Goal: Task Accomplishment & Management: Complete application form

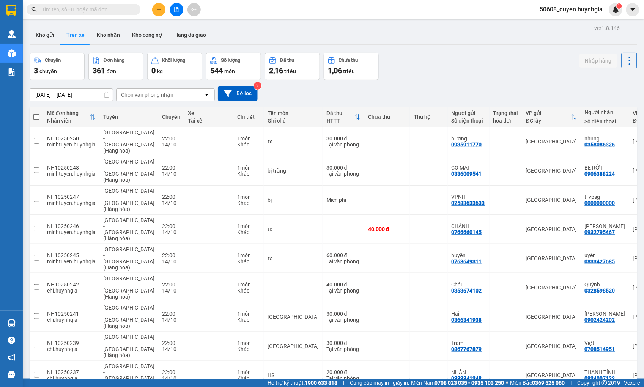
click at [164, 92] on div "Chọn văn phòng nhận" at bounding box center [147, 95] width 52 height 8
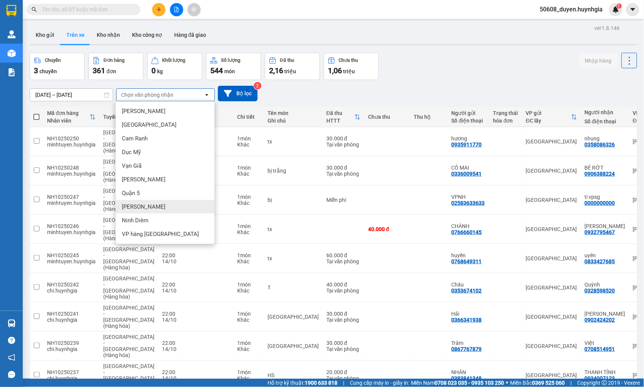
click at [132, 206] on span "[PERSON_NAME]" at bounding box center [144, 207] width 44 height 8
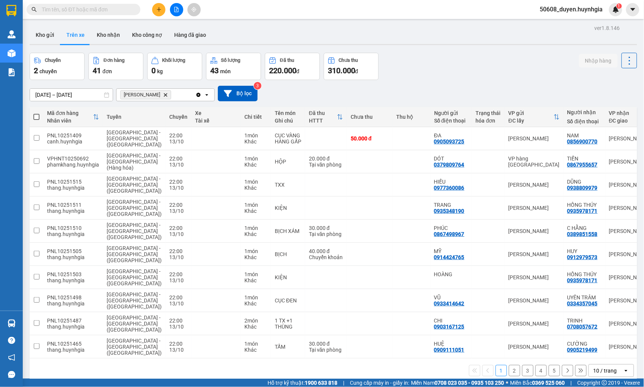
click at [75, 95] on input "[DATE] – [DATE]" at bounding box center [71, 95] width 83 height 12
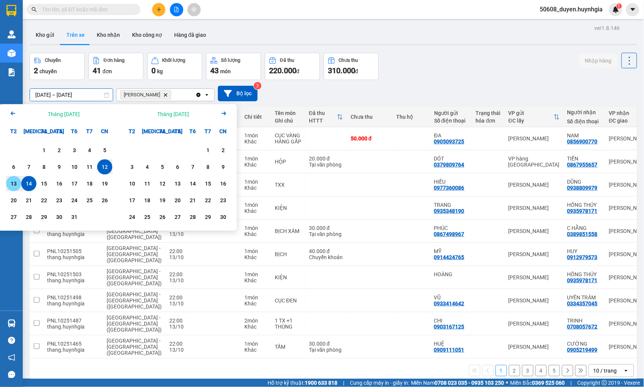
click at [12, 183] on div "13" at bounding box center [13, 183] width 11 height 9
type input "[DATE] – / /"
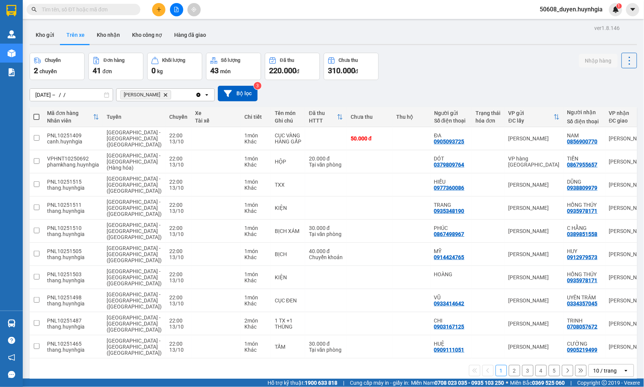
click at [323, 84] on div "[DATE] – / / Press the down arrow key to interact with the calendar and select …" at bounding box center [334, 93] width 608 height 27
click at [36, 117] on span at bounding box center [36, 117] width 6 height 6
click at [36, 113] on input "checkbox" at bounding box center [36, 113] width 0 height 0
checkbox input "true"
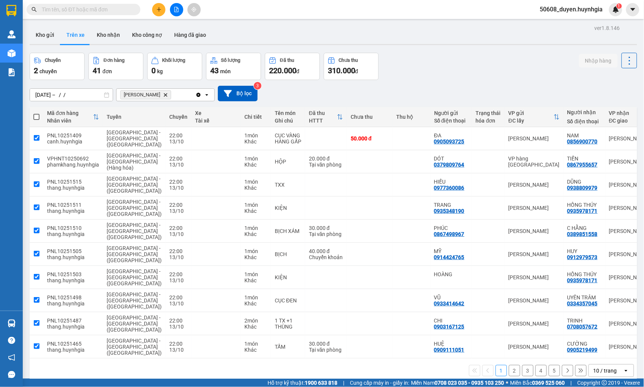
checkbox input "true"
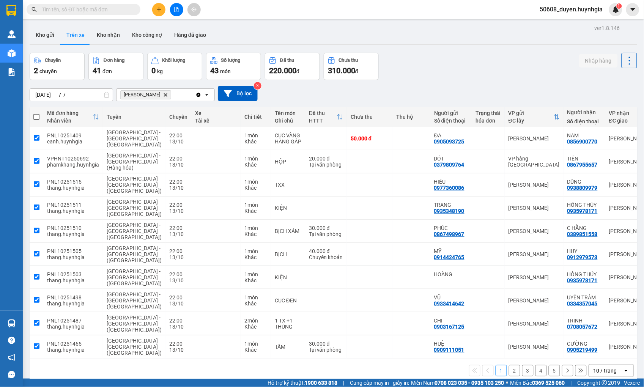
checkbox input "true"
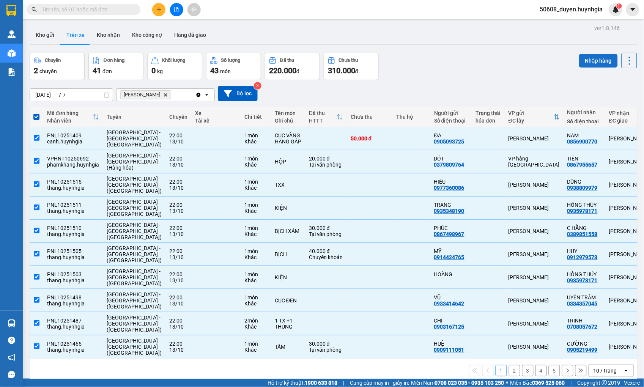
click at [579, 56] on button "Nhập hàng" at bounding box center [598, 61] width 39 height 14
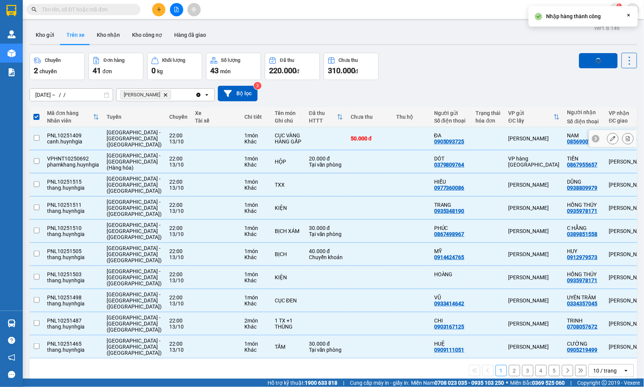
checkbox input "false"
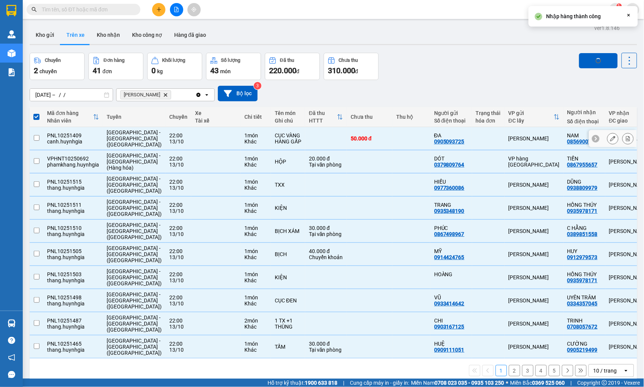
checkbox input "false"
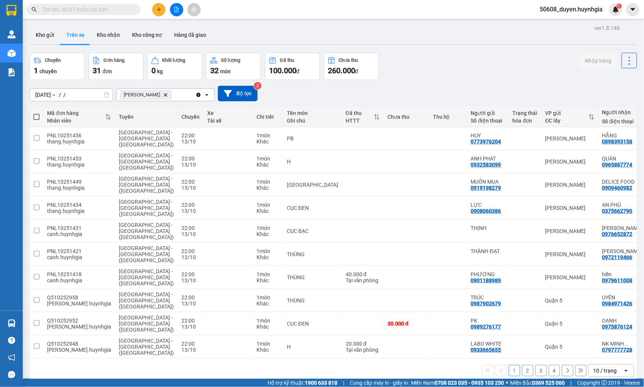
click at [38, 115] on span at bounding box center [36, 117] width 6 height 6
click at [36, 113] on input "checkbox" at bounding box center [36, 113] width 0 height 0
checkbox input "true"
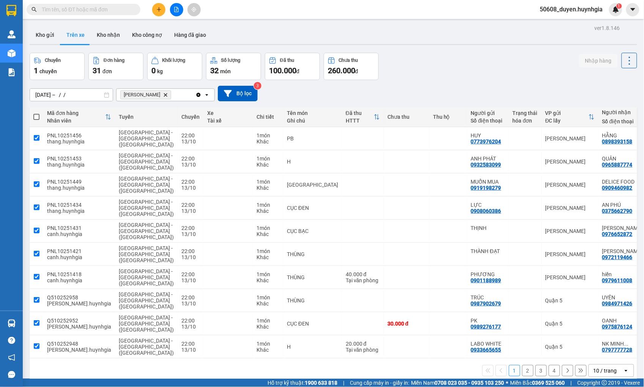
checkbox input "true"
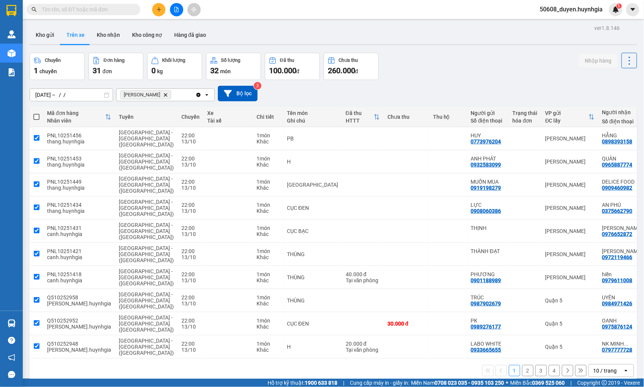
checkbox input "true"
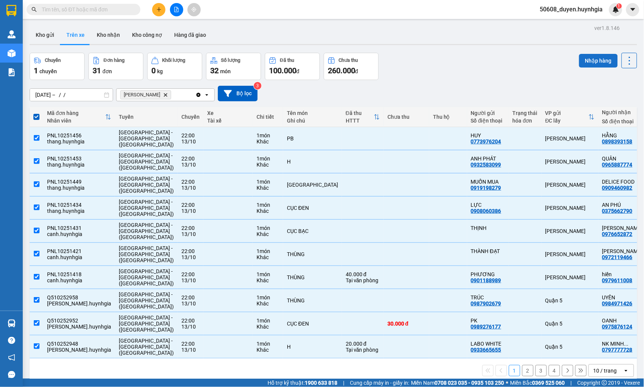
click at [603, 61] on button "Nhập hàng" at bounding box center [598, 61] width 39 height 14
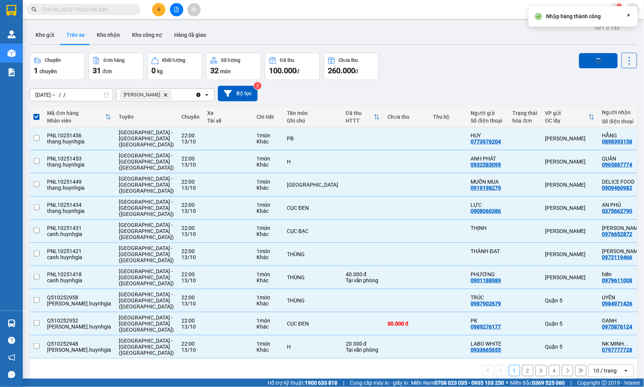
checkbox input "false"
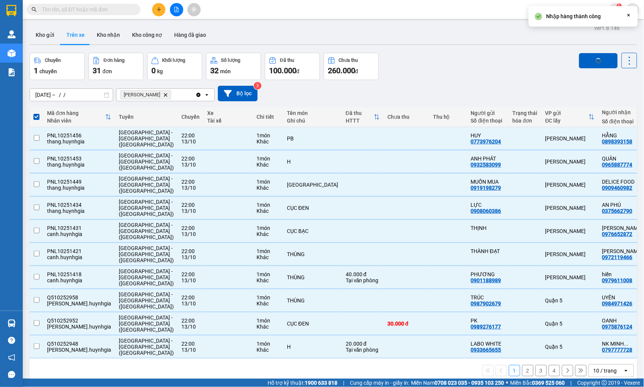
checkbox input "false"
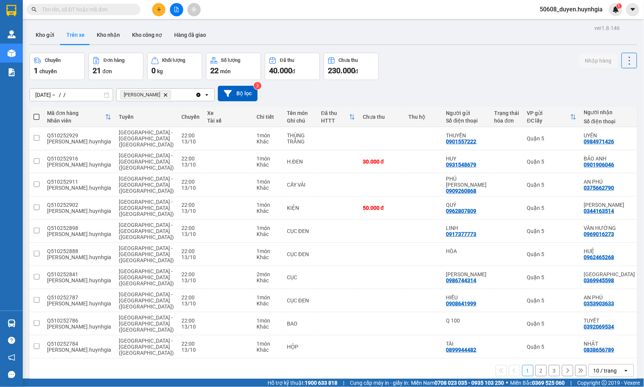
click at [36, 118] on span at bounding box center [36, 117] width 6 height 6
click at [36, 113] on input "checkbox" at bounding box center [36, 113] width 0 height 0
checkbox input "true"
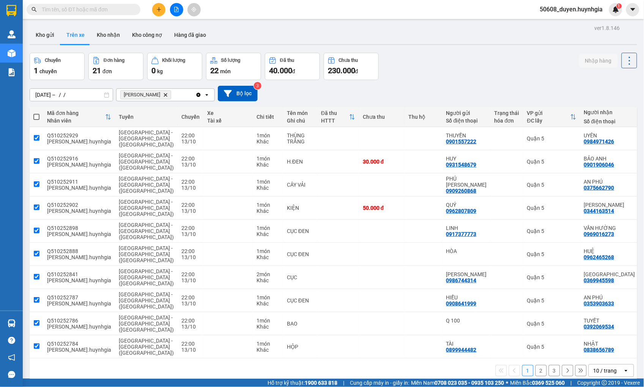
checkbox input "true"
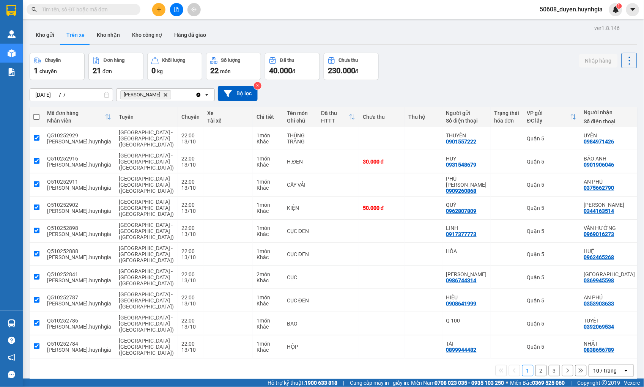
checkbox input "true"
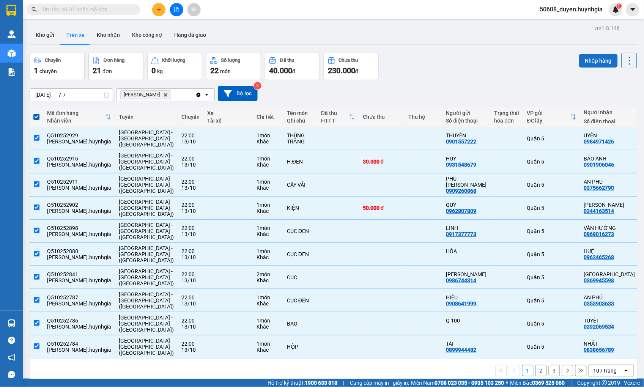
click at [581, 60] on button "Nhập hàng" at bounding box center [598, 61] width 39 height 14
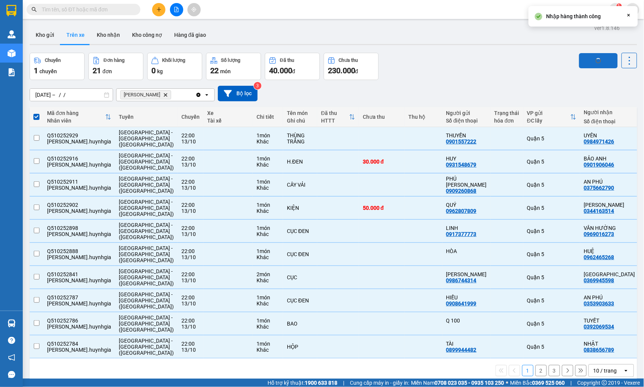
checkbox input "false"
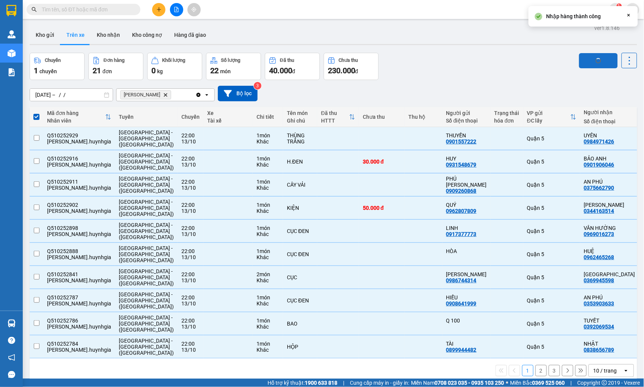
checkbox input "false"
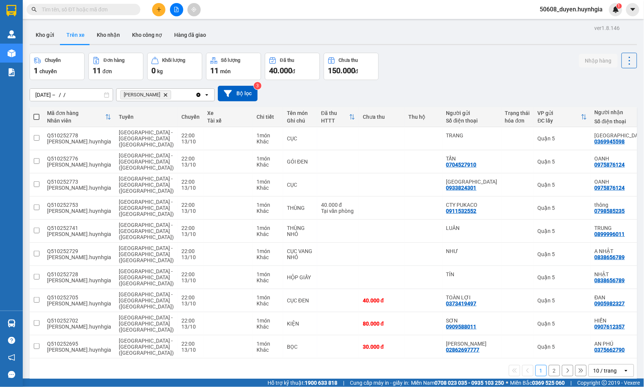
click at [35, 116] on span at bounding box center [36, 117] width 6 height 6
click at [36, 113] on input "checkbox" at bounding box center [36, 113] width 0 height 0
checkbox input "true"
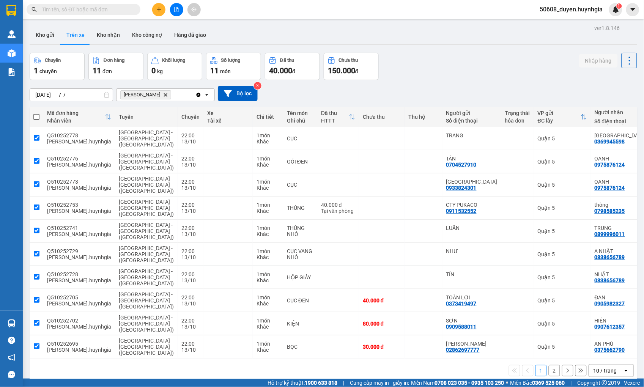
checkbox input "true"
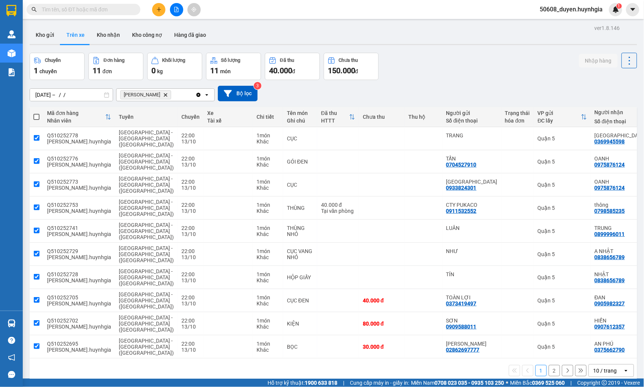
checkbox input "true"
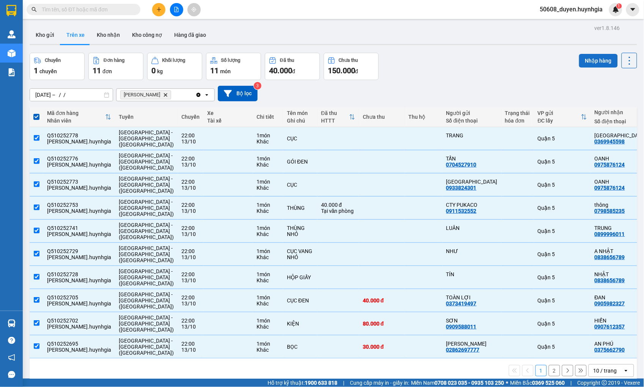
click at [595, 61] on button "Nhập hàng" at bounding box center [598, 61] width 39 height 14
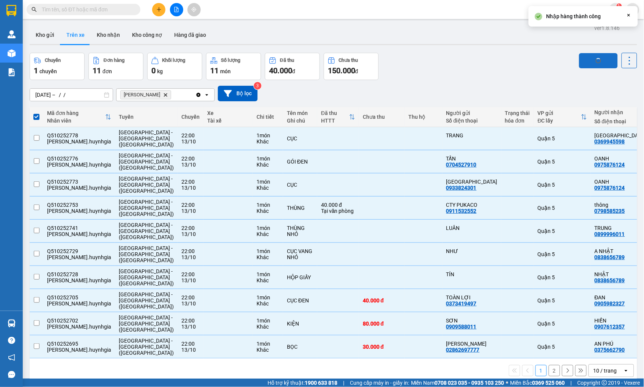
checkbox input "false"
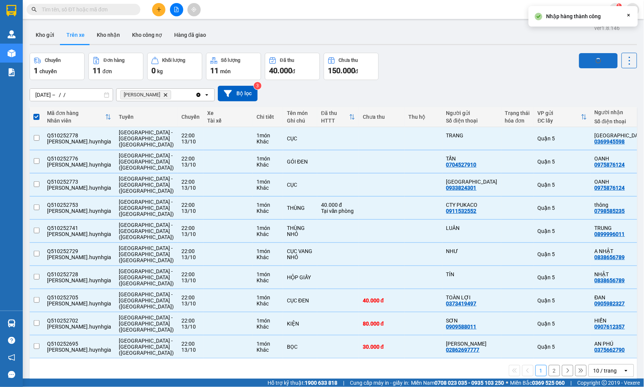
checkbox input "false"
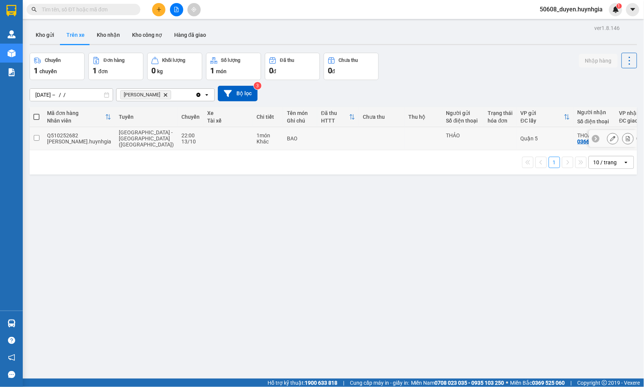
click at [37, 135] on input "checkbox" at bounding box center [37, 138] width 6 height 6
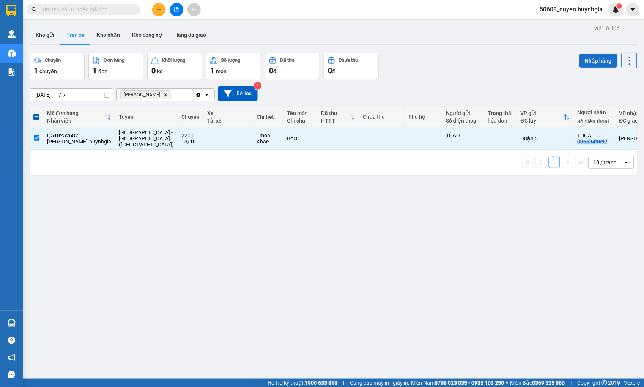
click at [588, 57] on button "Nhập hàng" at bounding box center [598, 61] width 39 height 14
checkbox input "false"
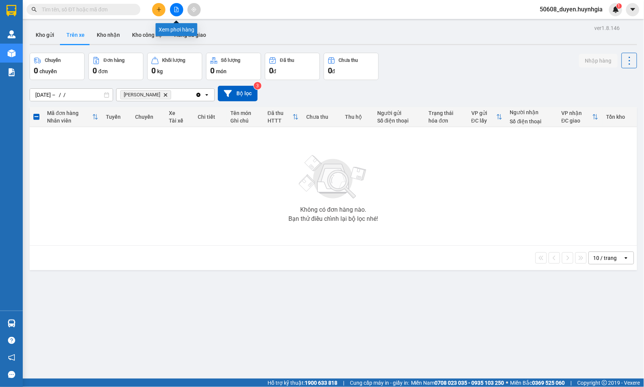
click at [173, 10] on button at bounding box center [176, 9] width 13 height 13
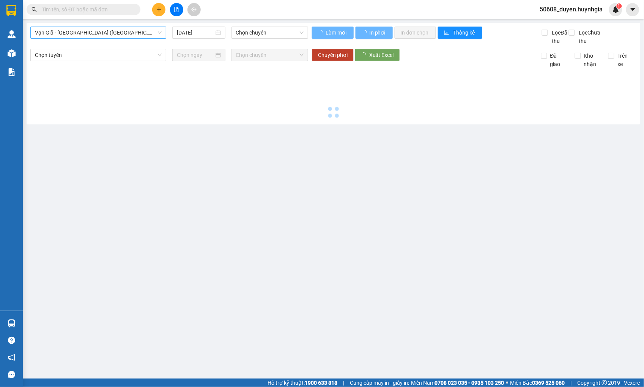
type input "[DATE]"
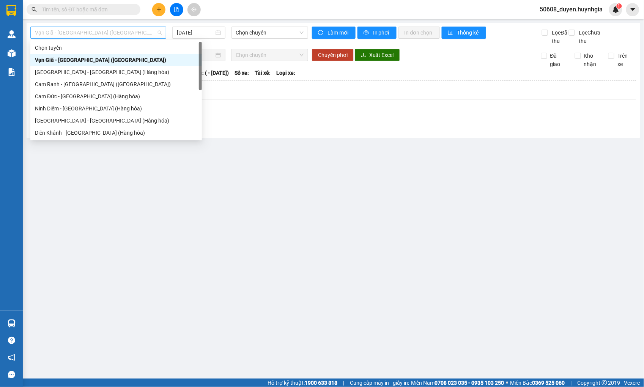
click at [123, 36] on span "Vạn Giã - [GEOGRAPHIC_DATA] ([GEOGRAPHIC_DATA])" at bounding box center [98, 32] width 127 height 11
click at [250, 14] on div "Kết quả tìm kiếm ( 0 ) Bộ lọc No Data 50608_duyen.huynhgia 1" at bounding box center [322, 9] width 644 height 19
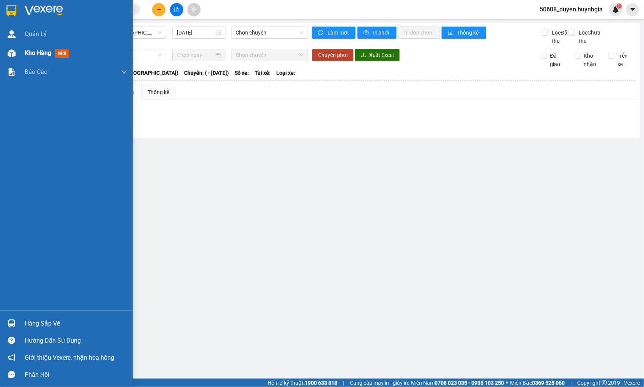
click at [8, 52] on img at bounding box center [12, 53] width 8 height 8
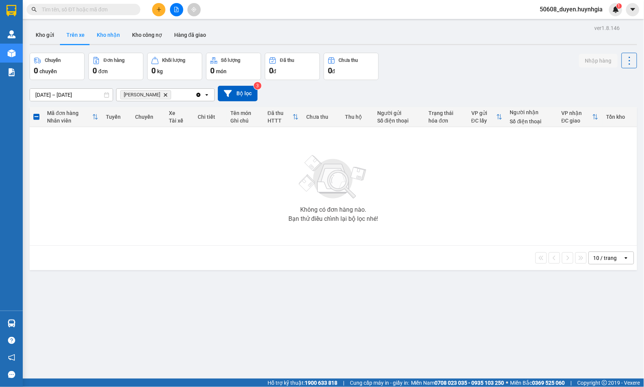
click at [103, 36] on button "Kho nhận" at bounding box center [108, 35] width 35 height 18
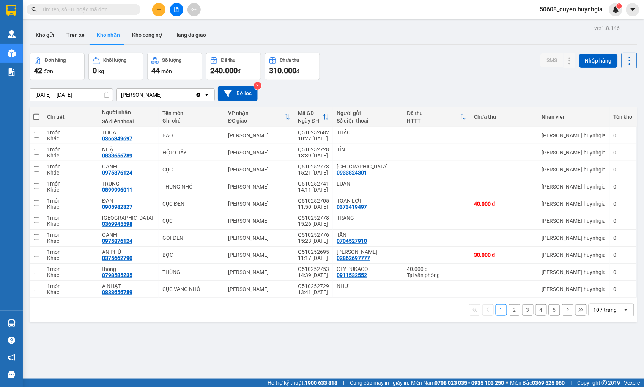
click at [511, 313] on button "2" at bounding box center [514, 309] width 11 height 11
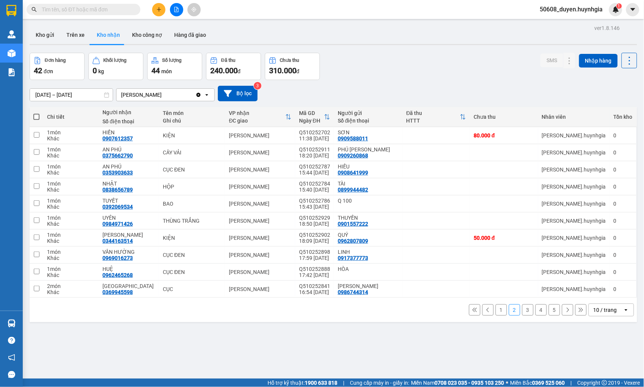
click at [522, 313] on button "3" at bounding box center [527, 309] width 11 height 11
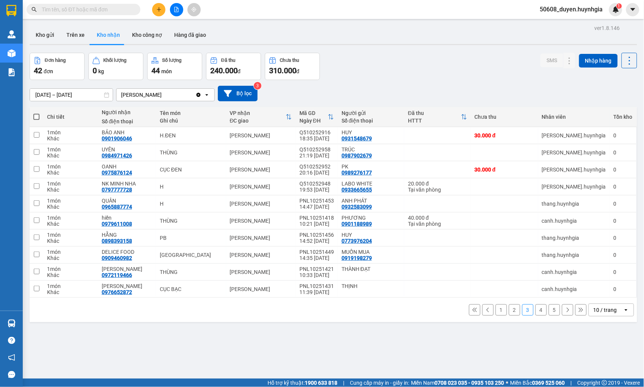
click at [536, 312] on button "4" at bounding box center [541, 309] width 11 height 11
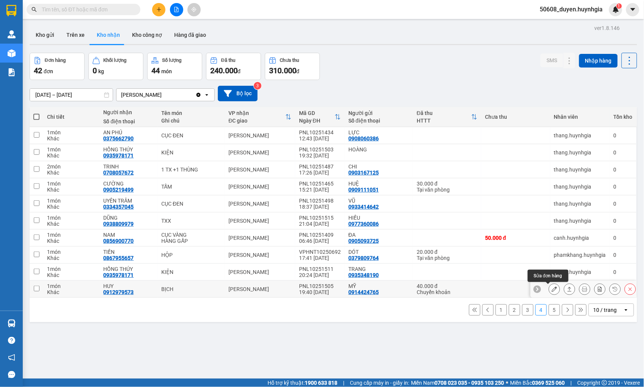
click at [552, 290] on icon at bounding box center [554, 289] width 5 height 5
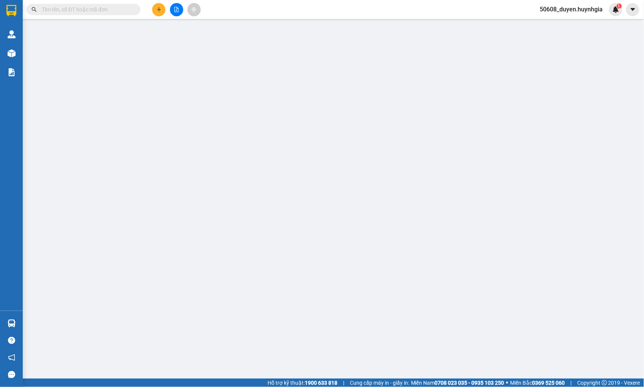
type input "0914424765"
type input "MỸ"
type input "0912979573"
type input "HUY"
type input "40.000"
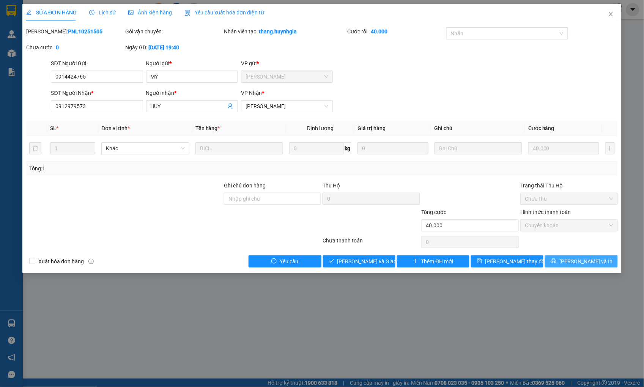
click at [565, 264] on button "[PERSON_NAME] và In" at bounding box center [581, 261] width 72 height 12
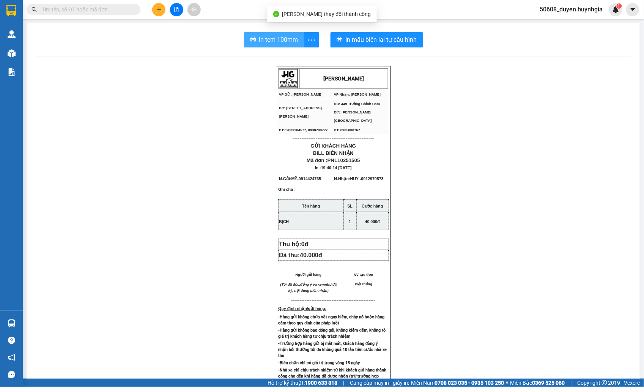
click at [278, 41] on span "In tem 100mm" at bounding box center [278, 39] width 39 height 9
click at [117, 9] on input "text" at bounding box center [87, 9] width 90 height 8
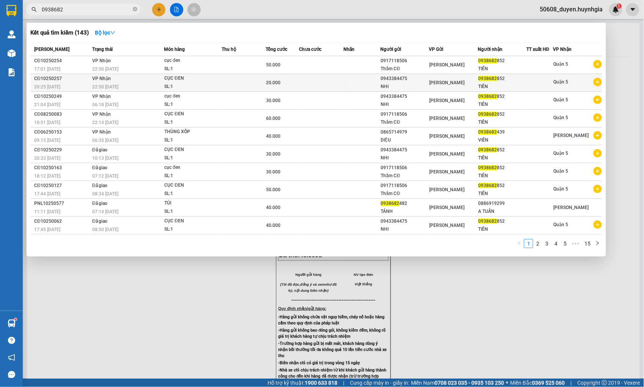
type input "0938682"
click at [469, 85] on div "[PERSON_NAME]" at bounding box center [454, 83] width 48 height 8
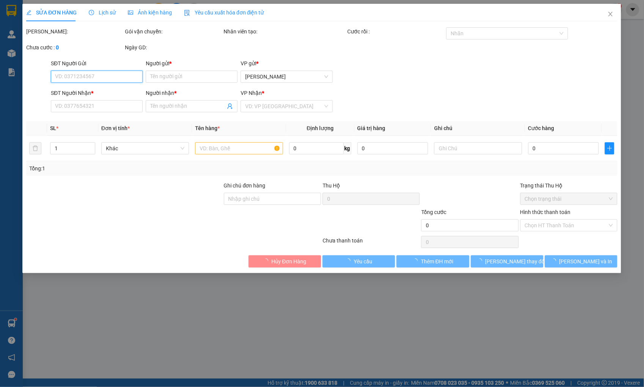
type input "0943384475"
type input "NHI"
type input "0938682852"
type input "TIÊN"
type input "20.000"
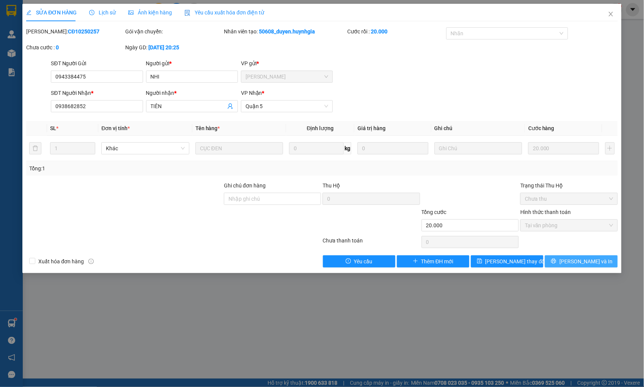
click at [556, 263] on button "[PERSON_NAME] và In" at bounding box center [581, 261] width 72 height 12
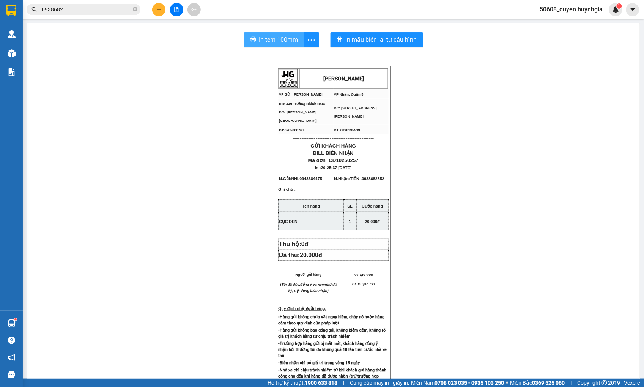
click at [255, 40] on button "In tem 100mm" at bounding box center [274, 39] width 60 height 15
click at [197, 152] on div "[PERSON_NAME] VP Gửi: Cam Đức VP Nhận: Quận 5 ĐC: 449 Trường Chinh Cam Đức [G…" at bounding box center [333, 317] width 595 height 503
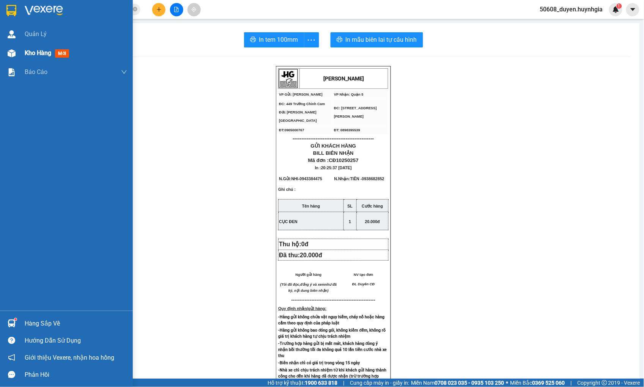
click at [20, 52] on div "Kho hàng mới" at bounding box center [66, 53] width 133 height 19
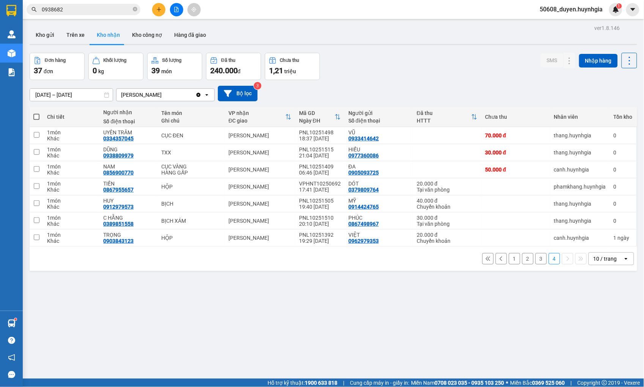
click at [512, 259] on button "1" at bounding box center [514, 258] width 11 height 11
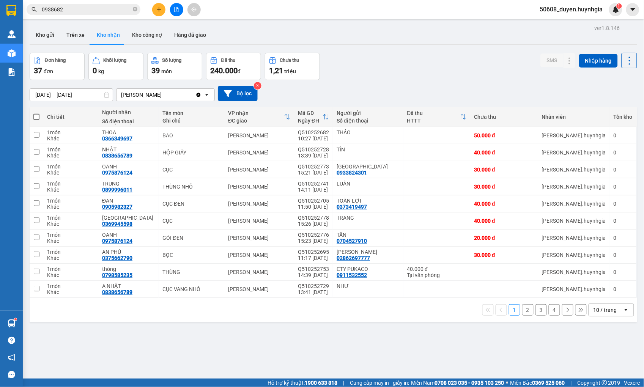
click at [524, 311] on button "2" at bounding box center [527, 309] width 11 height 11
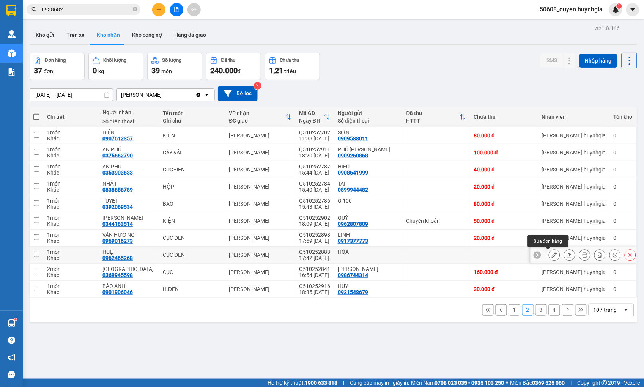
click at [552, 254] on button at bounding box center [554, 255] width 11 height 13
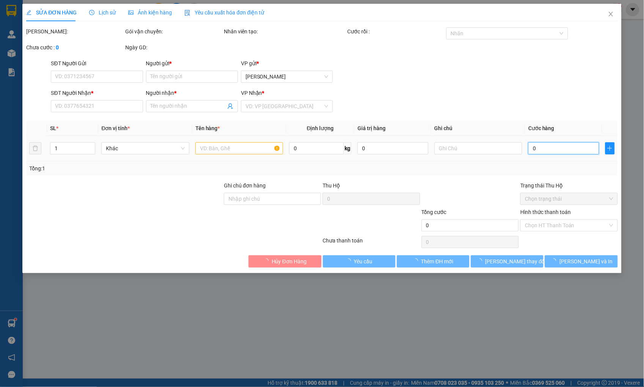
click at [551, 149] on input "0" at bounding box center [563, 148] width 71 height 12
type input "5"
type input "50"
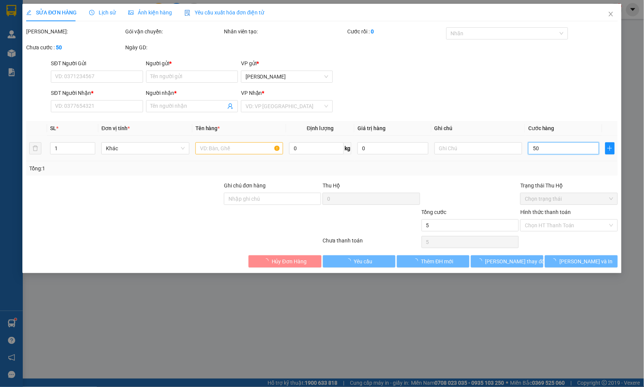
type input "50"
type input "HÒA"
type input "0962465268"
type input "HUỆ"
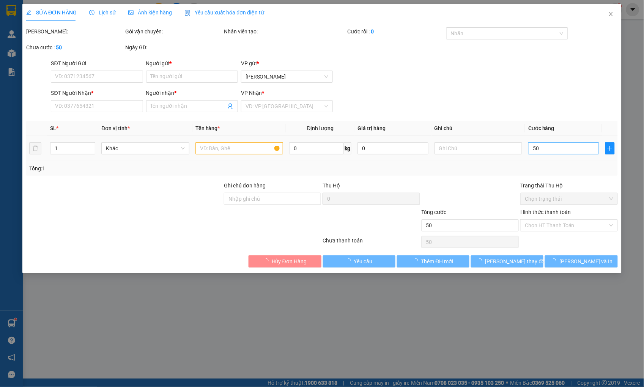
type input "0"
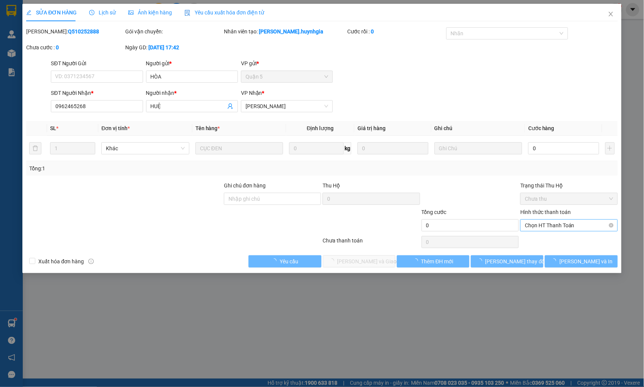
click at [549, 226] on span "Chọn HT Thanh Toán" at bounding box center [569, 225] width 88 height 11
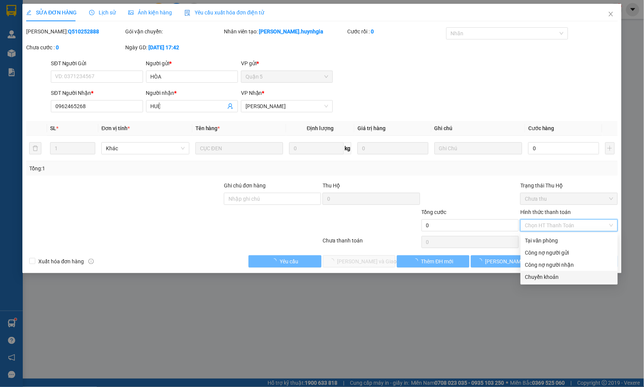
drag, startPoint x: 550, startPoint y: 277, endPoint x: 544, endPoint y: 278, distance: 6.5
click at [548, 278] on div "Chuyển khoản" at bounding box center [569, 277] width 88 height 8
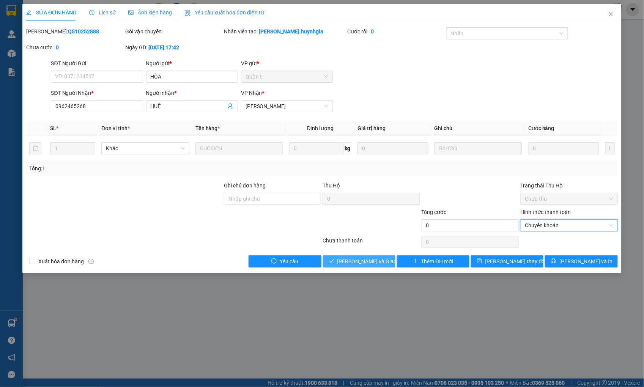
click at [372, 260] on span "[PERSON_NAME] và Giao hàng" at bounding box center [373, 261] width 73 height 8
click at [614, 225] on div "Chuyển khoản" at bounding box center [568, 225] width 97 height 12
click at [561, 147] on input "0" at bounding box center [563, 148] width 71 height 12
type input "5"
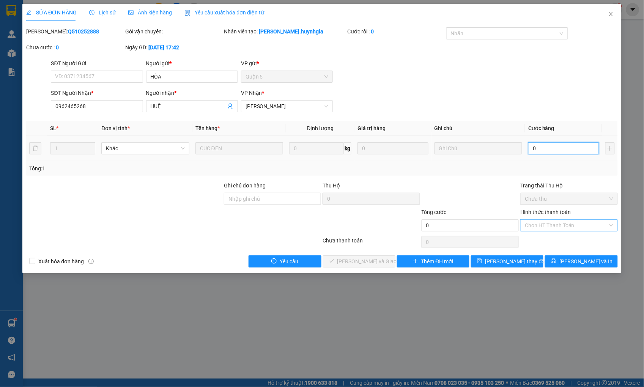
type input "5"
type input "50"
type input "50.000"
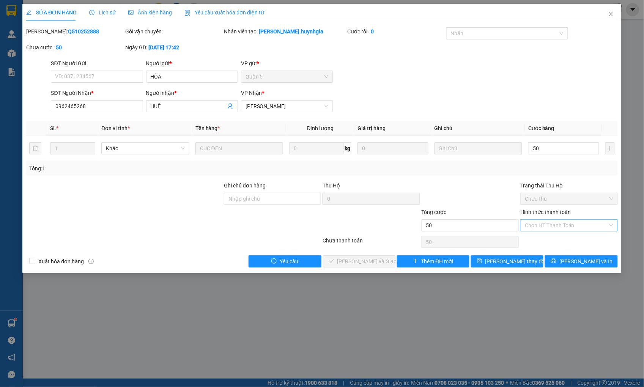
type input "50.000"
click at [571, 226] on input "Hình thức thanh toán" at bounding box center [566, 225] width 83 height 11
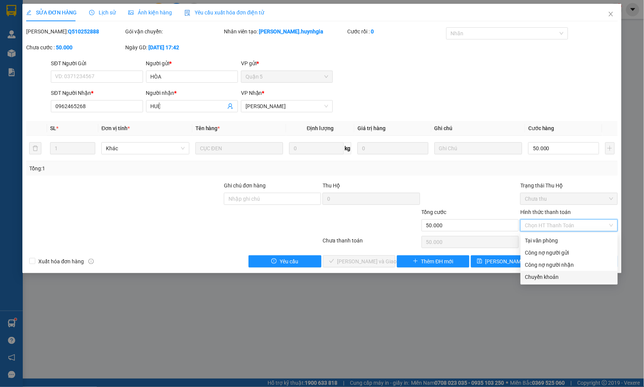
click at [550, 276] on div "Chuyển khoản" at bounding box center [569, 277] width 88 height 8
type input "0"
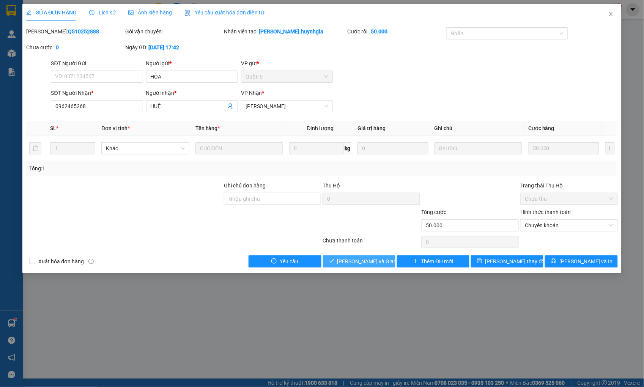
click at [371, 262] on span "[PERSON_NAME] và Giao hàng" at bounding box center [373, 261] width 73 height 8
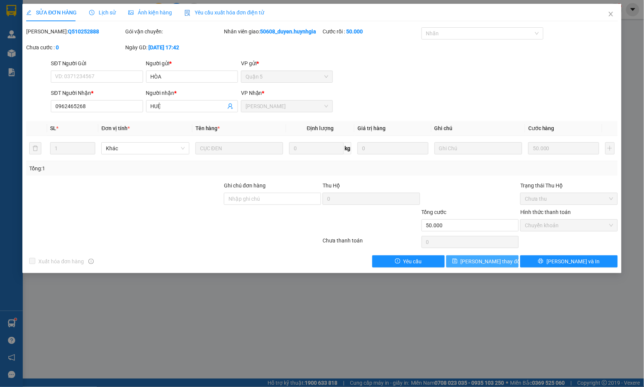
click at [458, 262] on icon "save" at bounding box center [454, 260] width 5 height 5
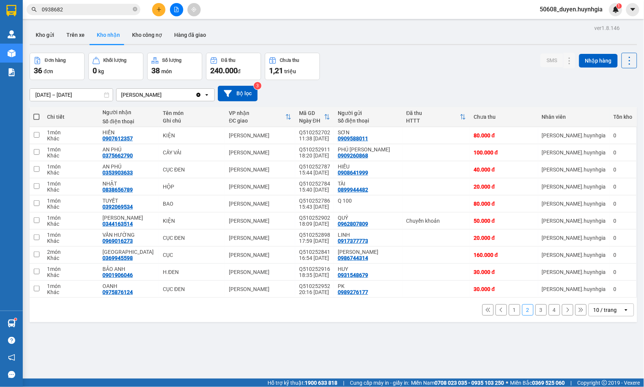
click at [536, 312] on button "3" at bounding box center [541, 309] width 11 height 11
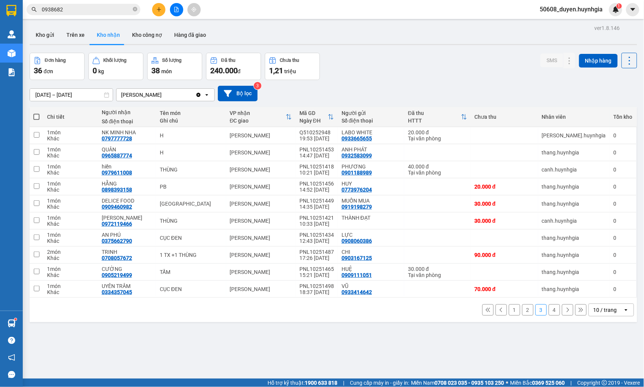
click at [549, 310] on button "4" at bounding box center [554, 309] width 11 height 11
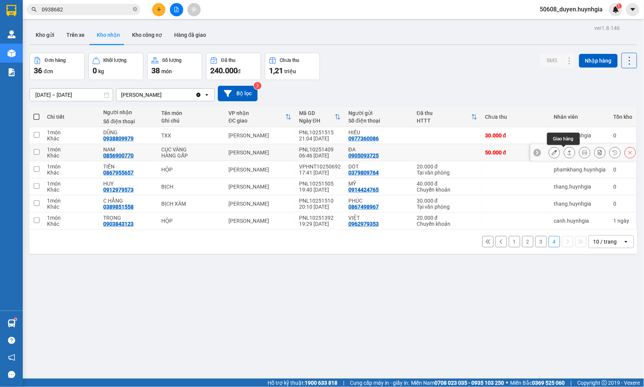
click at [567, 152] on icon at bounding box center [569, 152] width 5 height 5
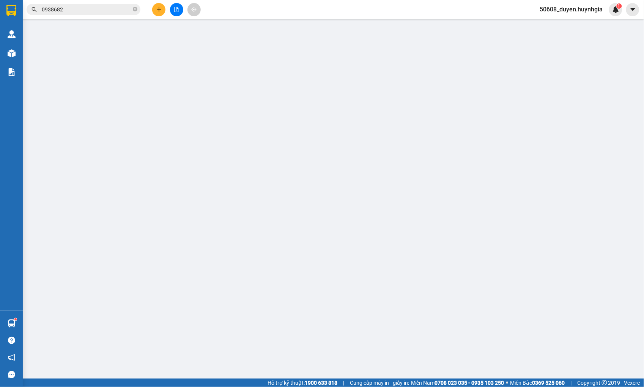
type input "0905093725"
type input "ĐA"
type input "0856900770"
type input "NAM"
type input "50.000"
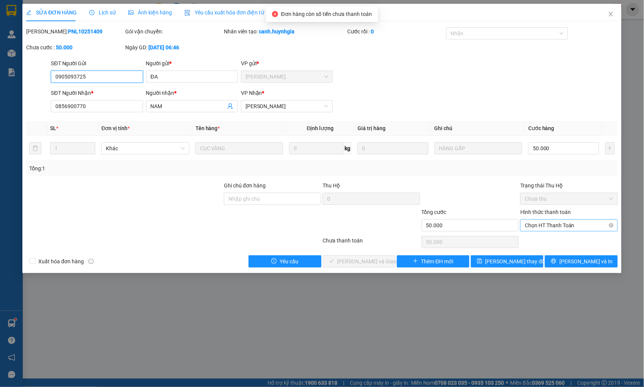
click at [551, 225] on span "Chọn HT Thanh Toán" at bounding box center [569, 225] width 88 height 11
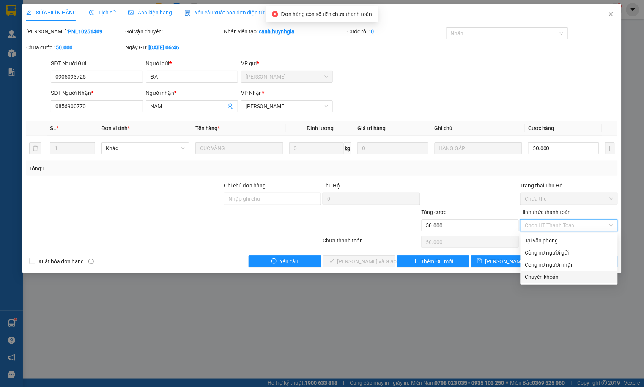
click at [554, 275] on div "Chuyển khoản" at bounding box center [569, 277] width 88 height 8
type input "0"
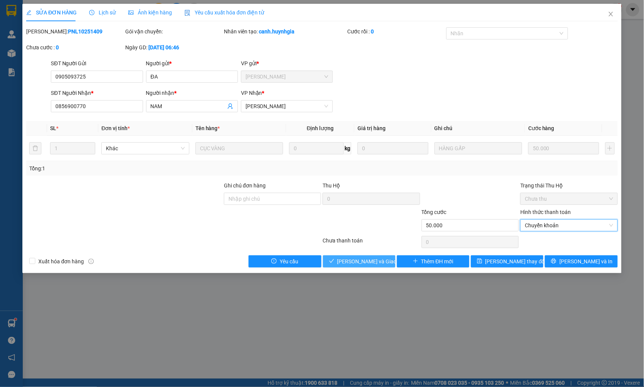
click at [370, 262] on span "[PERSON_NAME] và Giao hàng" at bounding box center [373, 261] width 73 height 8
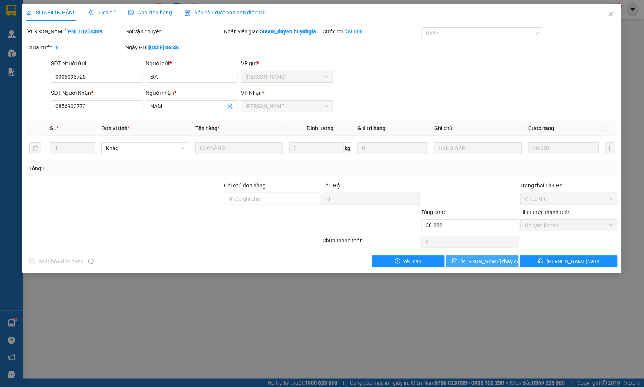
click at [503, 260] on button "[PERSON_NAME] thay đổi" at bounding box center [482, 261] width 72 height 12
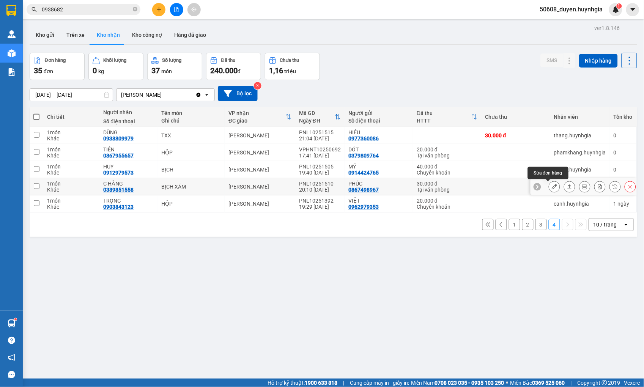
click at [552, 186] on icon at bounding box center [554, 186] width 5 height 5
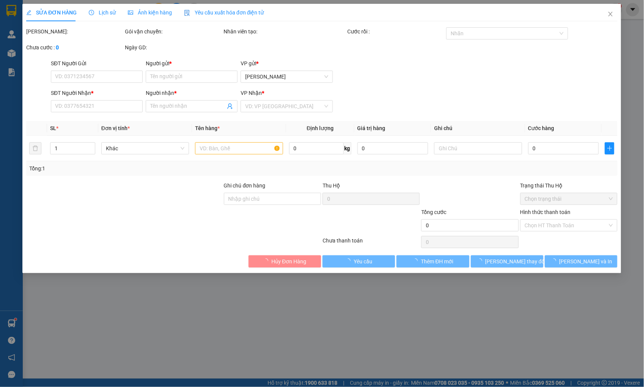
type input "0867498967"
type input "PHÚC"
type input "0389851558"
type input "C HẰNG"
type input "30.000"
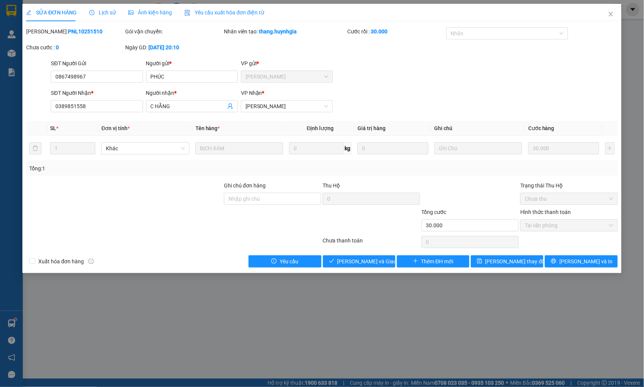
click at [106, 9] on span "Lịch sử" at bounding box center [102, 12] width 27 height 6
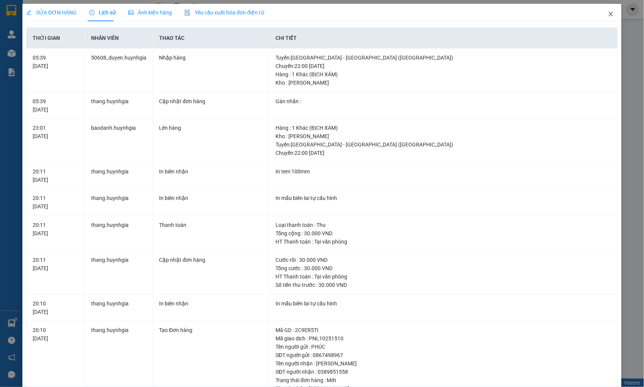
click at [608, 17] on icon "close" at bounding box center [611, 14] width 6 height 6
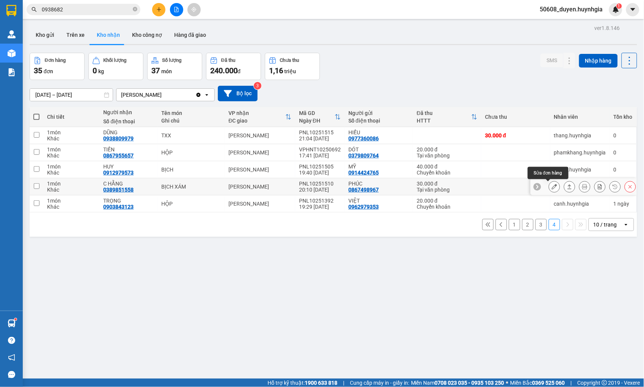
click at [552, 189] on icon at bounding box center [554, 186] width 5 height 5
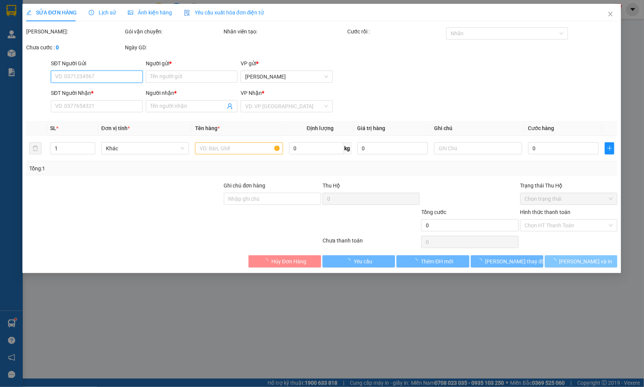
type input "0867498967"
type input "PHÚC"
type input "0389851558"
type input "C HẰNG"
type input "30.000"
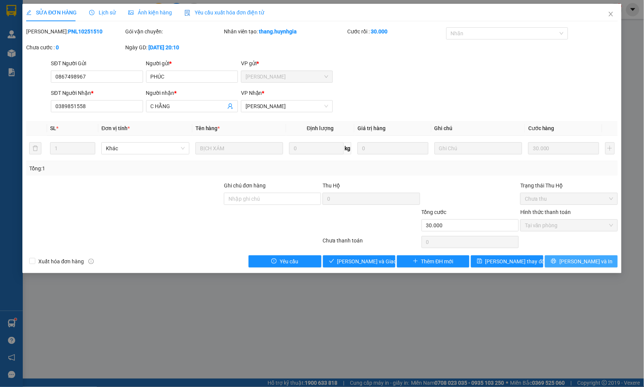
click at [556, 265] on button "[PERSON_NAME] và In" at bounding box center [581, 261] width 72 height 12
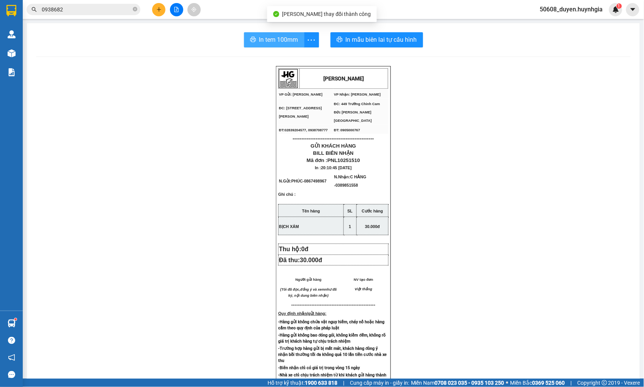
drag, startPoint x: 293, startPoint y: 29, endPoint x: 292, endPoint y: 33, distance: 4.0
click at [292, 33] on div "In tem 100mm In mẫu biên lai tự cấu hình [PERSON_NAME] VP Gửi: [PERSON_NAME] L…" at bounding box center [333, 303] width 613 height 560
click at [292, 33] on button "In tem 100mm" at bounding box center [274, 39] width 60 height 15
click at [176, 170] on div "[PERSON_NAME] VP Gửi: [PERSON_NAME] Lão VP Nhận: [PERSON_NAME] ĐC: 275H [PERS…" at bounding box center [333, 320] width 595 height 508
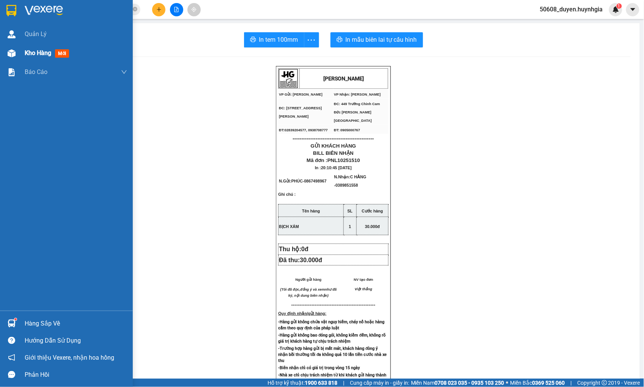
click at [17, 51] on div at bounding box center [11, 53] width 13 height 13
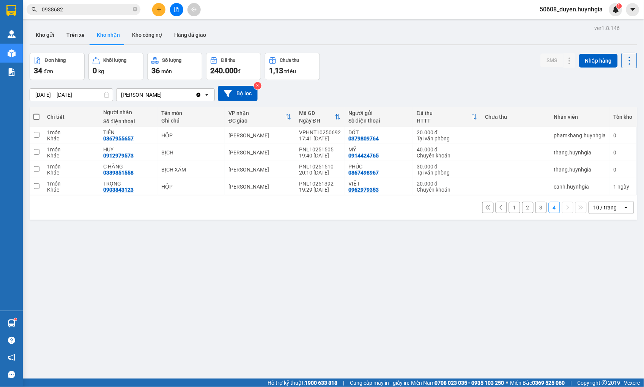
click at [511, 209] on button "1" at bounding box center [514, 207] width 11 height 11
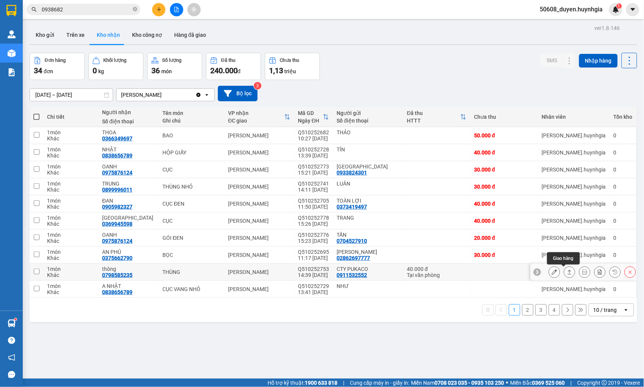
click at [567, 270] on icon at bounding box center [569, 272] width 5 height 5
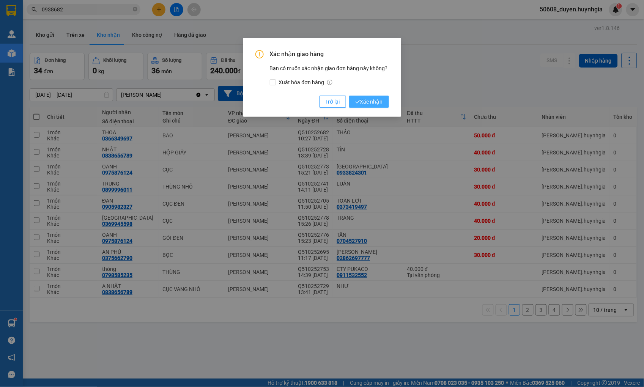
click at [376, 100] on span "Xác nhận" at bounding box center [369, 102] width 28 height 8
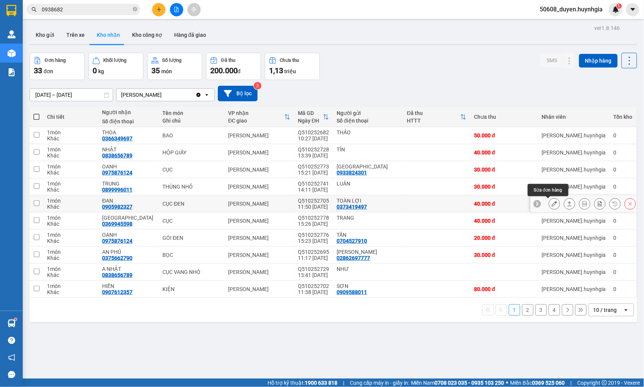
click at [552, 203] on icon at bounding box center [554, 203] width 5 height 5
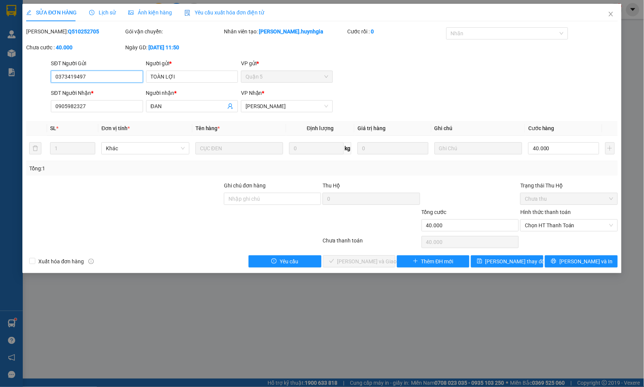
type input "0373419497"
type input "TOÀN LỢI"
type input "0905982327"
type input "ĐAN"
type input "40.000"
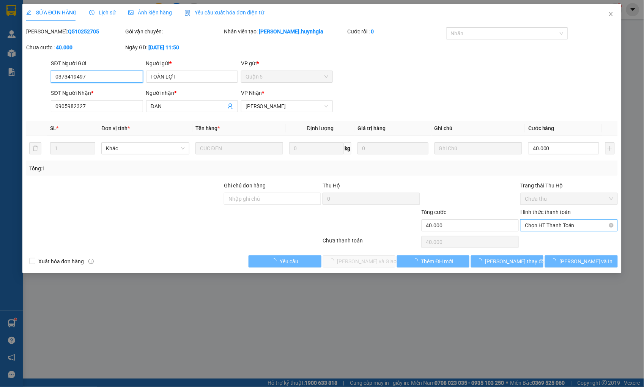
click at [536, 225] on span "Chọn HT Thanh Toán" at bounding box center [569, 225] width 88 height 11
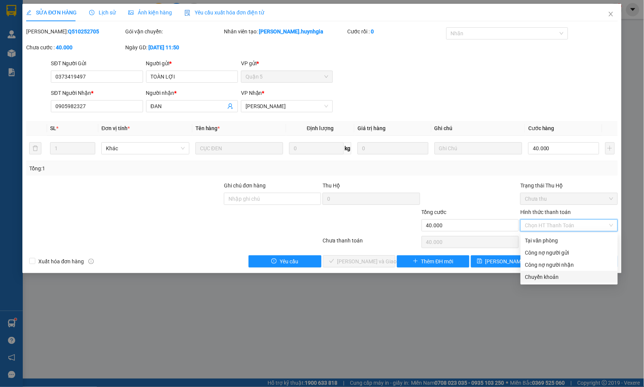
click at [537, 276] on div "Chuyển khoản" at bounding box center [569, 277] width 88 height 8
type input "0"
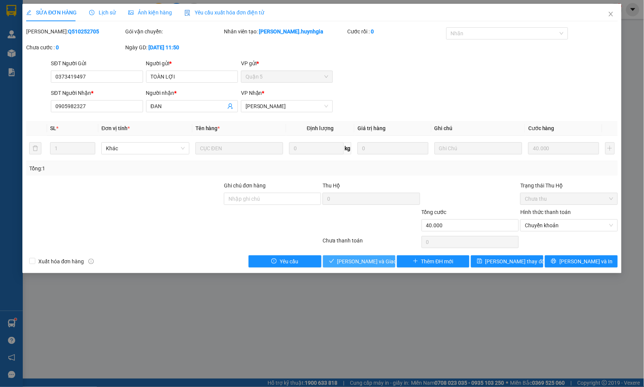
click at [384, 260] on button "[PERSON_NAME] và Giao hàng" at bounding box center [359, 261] width 72 height 12
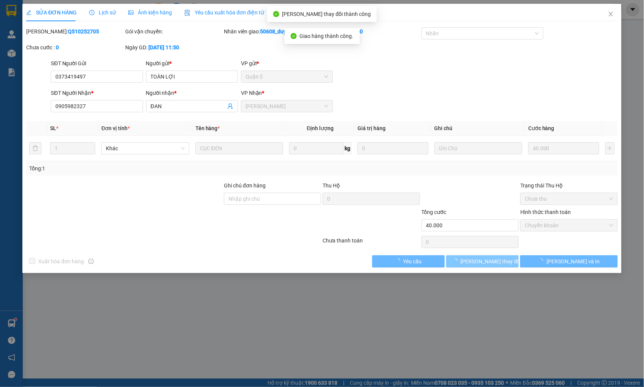
click at [504, 263] on button "[PERSON_NAME] thay đổi" at bounding box center [482, 261] width 72 height 12
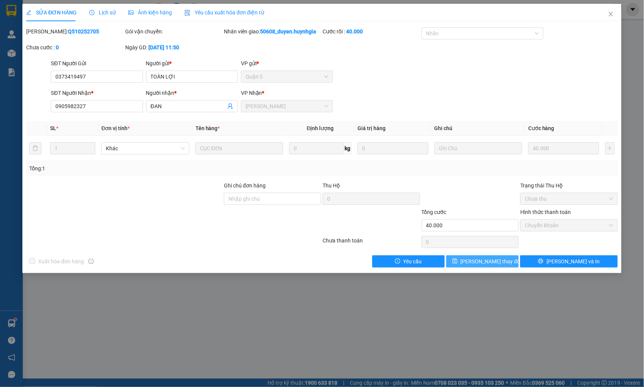
click at [452, 259] on button "[PERSON_NAME] thay đổi" at bounding box center [482, 261] width 72 height 12
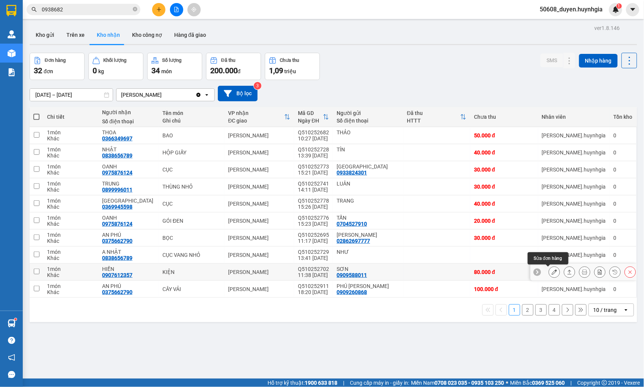
click at [552, 273] on icon at bounding box center [554, 272] width 5 height 5
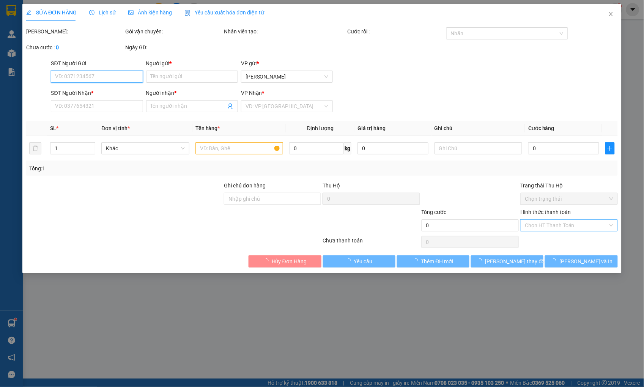
type input "0909588011"
type input "SƠN"
type input "0907612357"
type input "HIỀN"
type input "80.000"
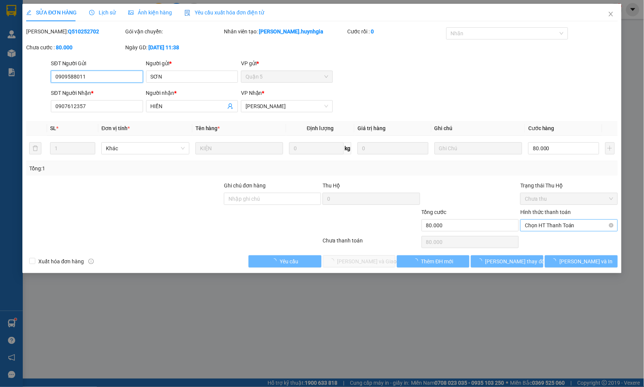
click at [557, 221] on span "Chọn HT Thanh Toán" at bounding box center [569, 225] width 88 height 11
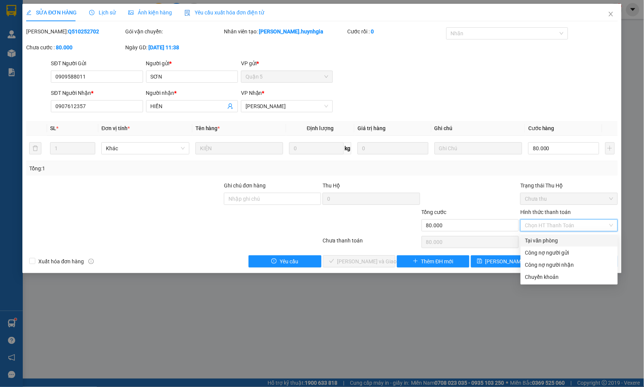
click at [558, 241] on div "Tại văn phòng" at bounding box center [569, 240] width 88 height 8
type input "0"
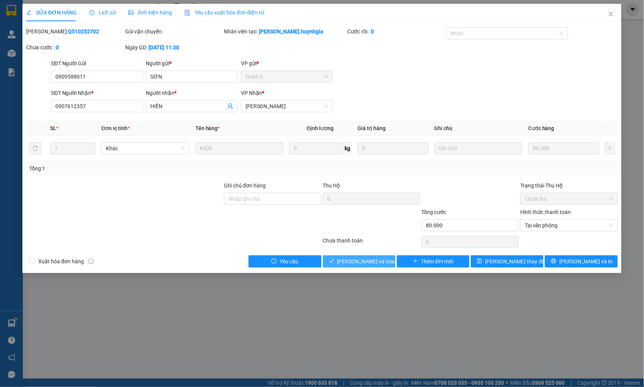
click at [378, 265] on span "[PERSON_NAME] và Giao hàng" at bounding box center [373, 261] width 73 height 8
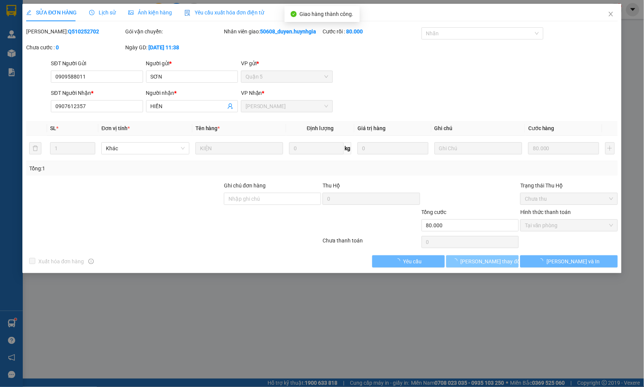
click at [507, 260] on button "[PERSON_NAME] thay đổi" at bounding box center [482, 261] width 72 height 12
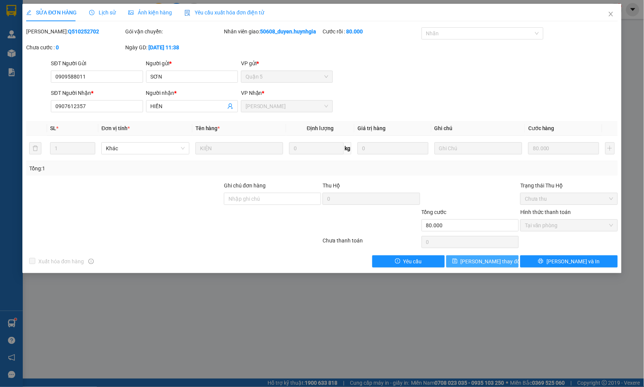
click at [507, 260] on button "[PERSON_NAME] thay đổi" at bounding box center [482, 261] width 72 height 12
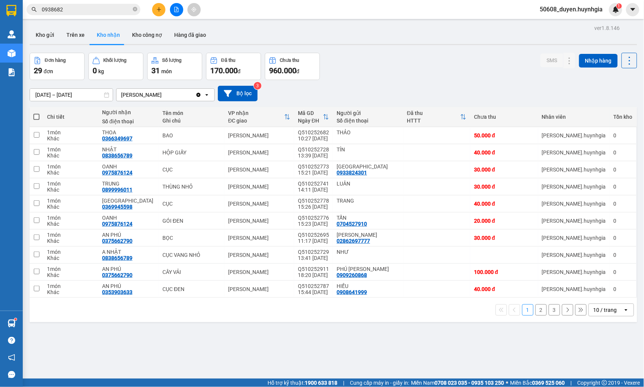
click at [536, 315] on button "2" at bounding box center [541, 309] width 11 height 11
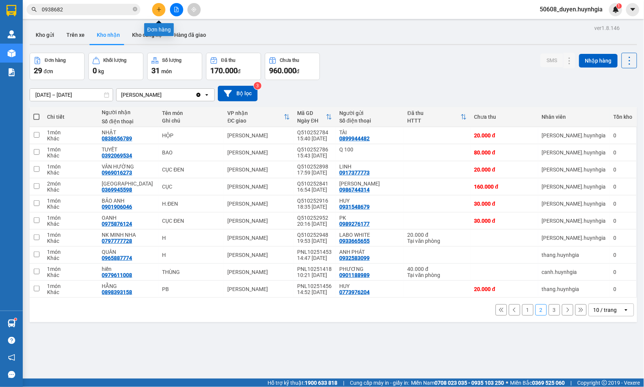
click at [156, 10] on button at bounding box center [158, 9] width 13 height 13
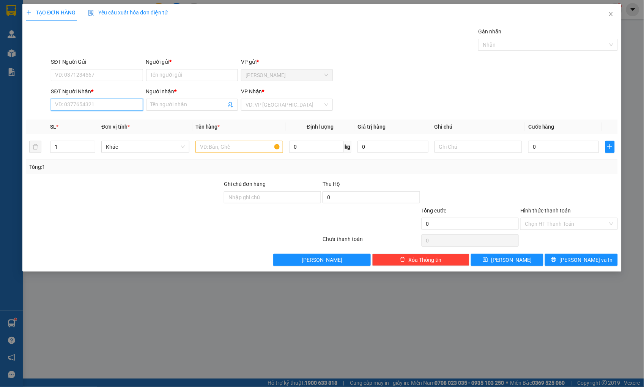
click at [91, 104] on input "SĐT Người Nhận *" at bounding box center [97, 105] width 92 height 12
click at [211, 147] on input "text" at bounding box center [239, 147] width 88 height 12
type input "t"
type input "THÙNG XỐP"
click at [80, 73] on input "SĐT Người Gửi" at bounding box center [97, 75] width 92 height 12
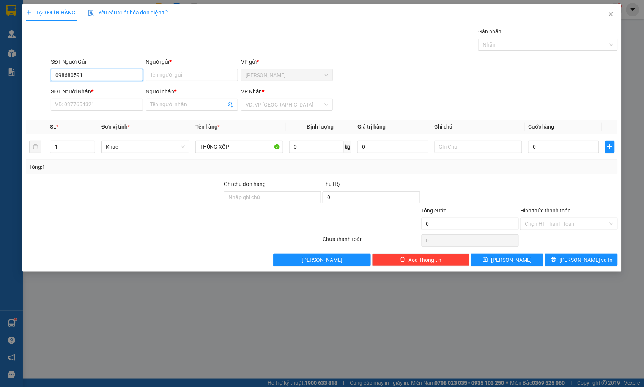
type input "0986805917"
click at [104, 88] on div "0986805917 - CÔ LOAN" at bounding box center [97, 90] width 83 height 8
type input "CÔ LOAN"
type input "0345297803"
type input "TRINH"
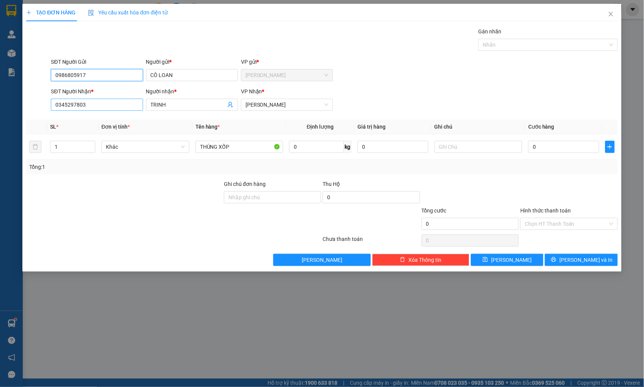
type input "0986805917"
click at [96, 106] on input "0345297803" at bounding box center [97, 105] width 92 height 12
drag, startPoint x: 175, startPoint y: 191, endPoint x: 474, endPoint y: 186, distance: 299.1
click at [177, 190] on div at bounding box center [124, 193] width 198 height 27
click at [544, 147] on input "0" at bounding box center [563, 147] width 71 height 12
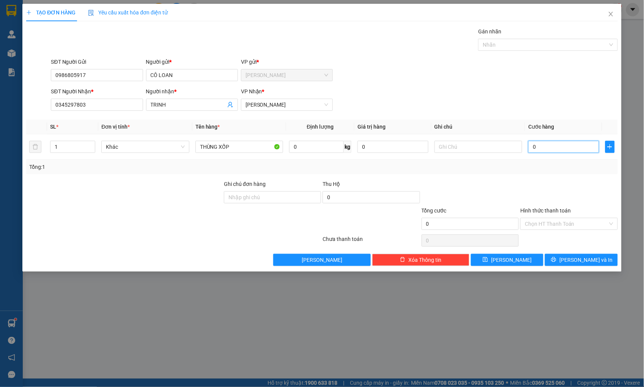
type input "6"
type input "60"
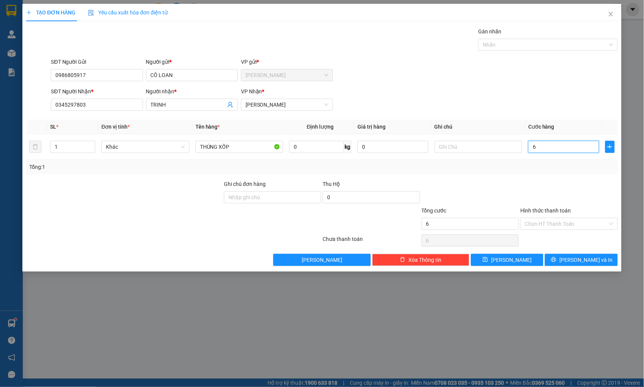
type input "60"
type input "60.000"
click at [553, 224] on input "Hình thức thanh toán" at bounding box center [566, 223] width 83 height 11
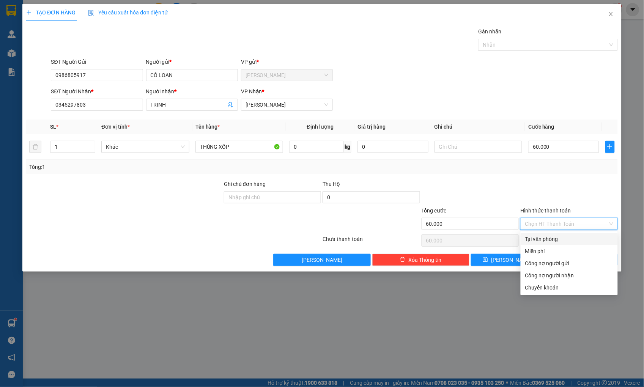
click at [552, 237] on div "Tại văn phòng" at bounding box center [569, 239] width 88 height 8
type input "0"
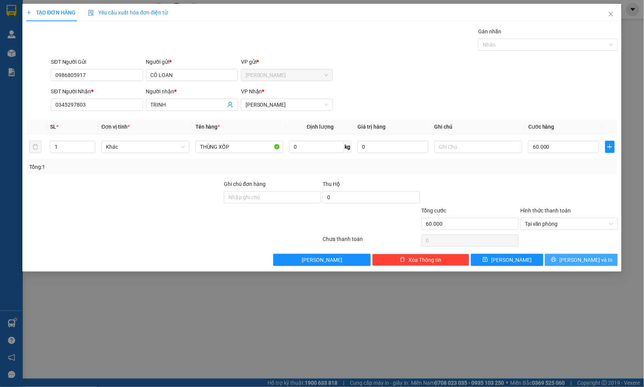
click at [562, 260] on button "[PERSON_NAME] và In" at bounding box center [581, 260] width 72 height 12
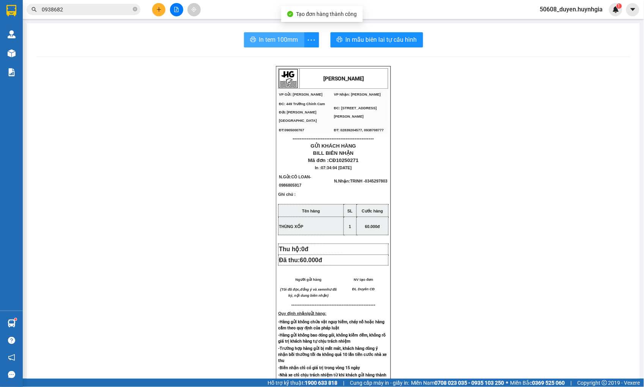
click at [265, 43] on span "In tem 100mm" at bounding box center [278, 39] width 39 height 9
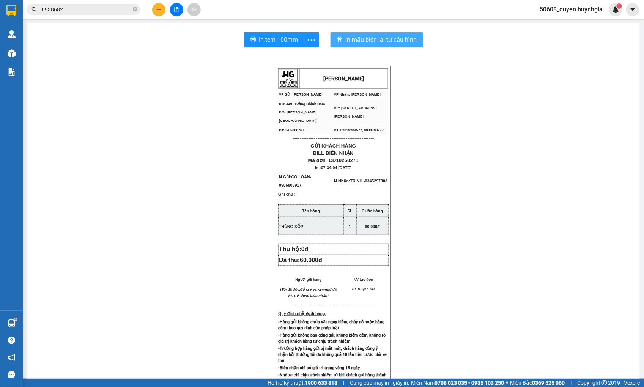
click at [362, 47] on button "In mẫu biên lai tự cấu hình" at bounding box center [377, 39] width 93 height 15
click at [156, 8] on icon "plus" at bounding box center [158, 9] width 5 height 5
